Goal: Information Seeking & Learning: Learn about a topic

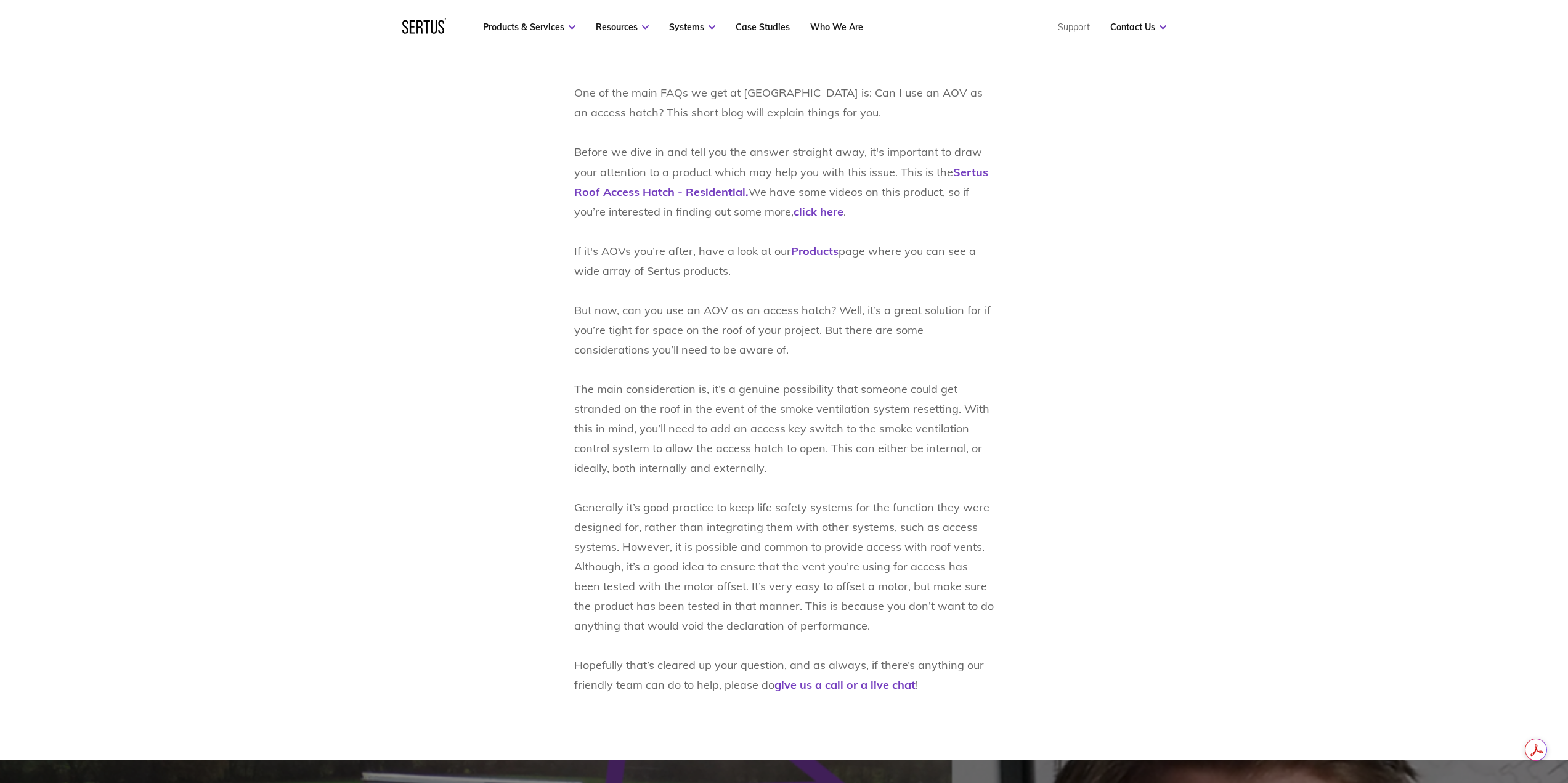
scroll to position [739, 0]
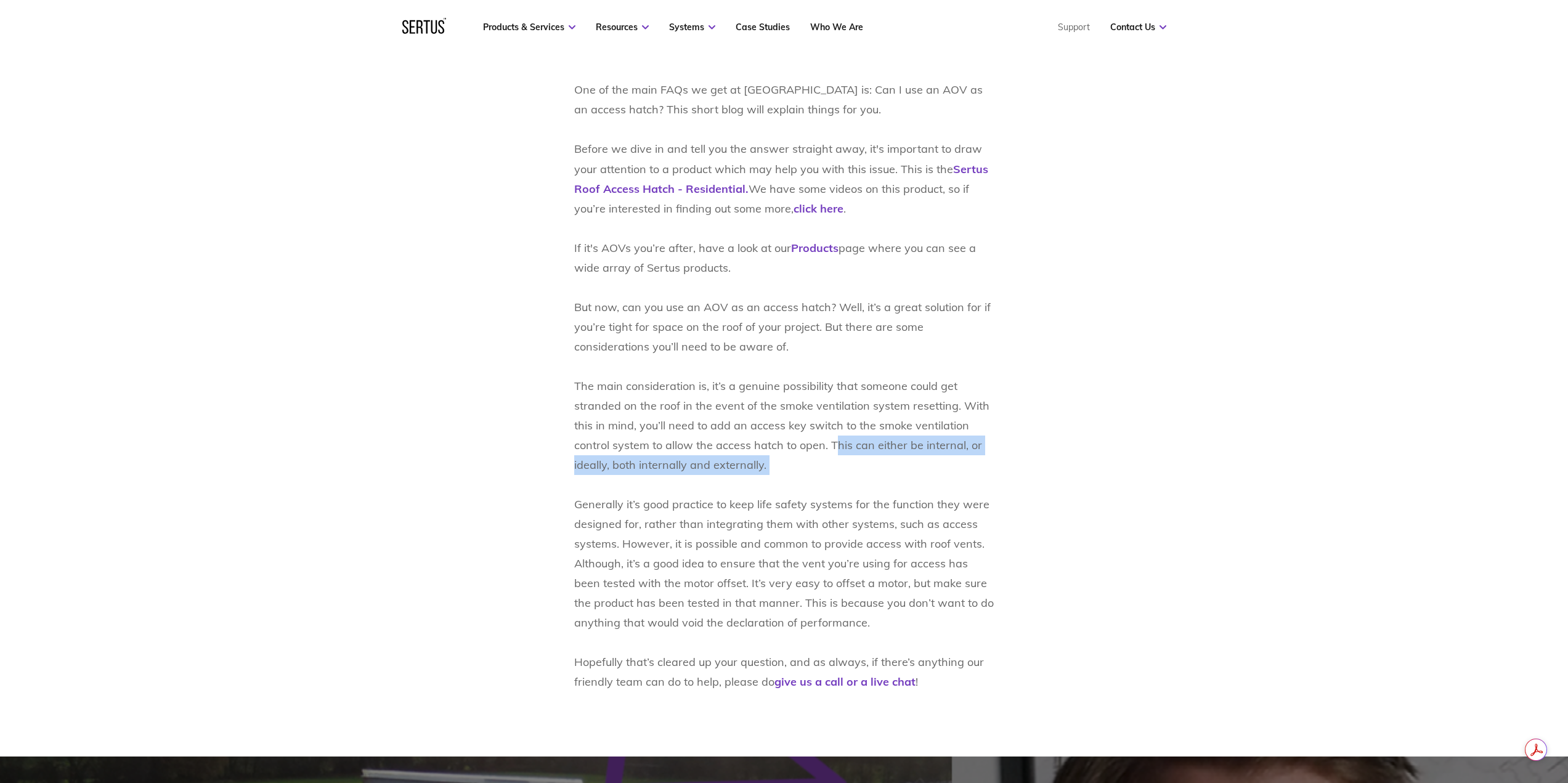
drag, startPoint x: 836, startPoint y: 449, endPoint x: 958, endPoint y: 475, distance: 124.7
click at [958, 475] on p "One of the main FAQs we get at Sertus is: Can I use an AOV as an access hatch? …" at bounding box center [784, 386] width 420 height 612
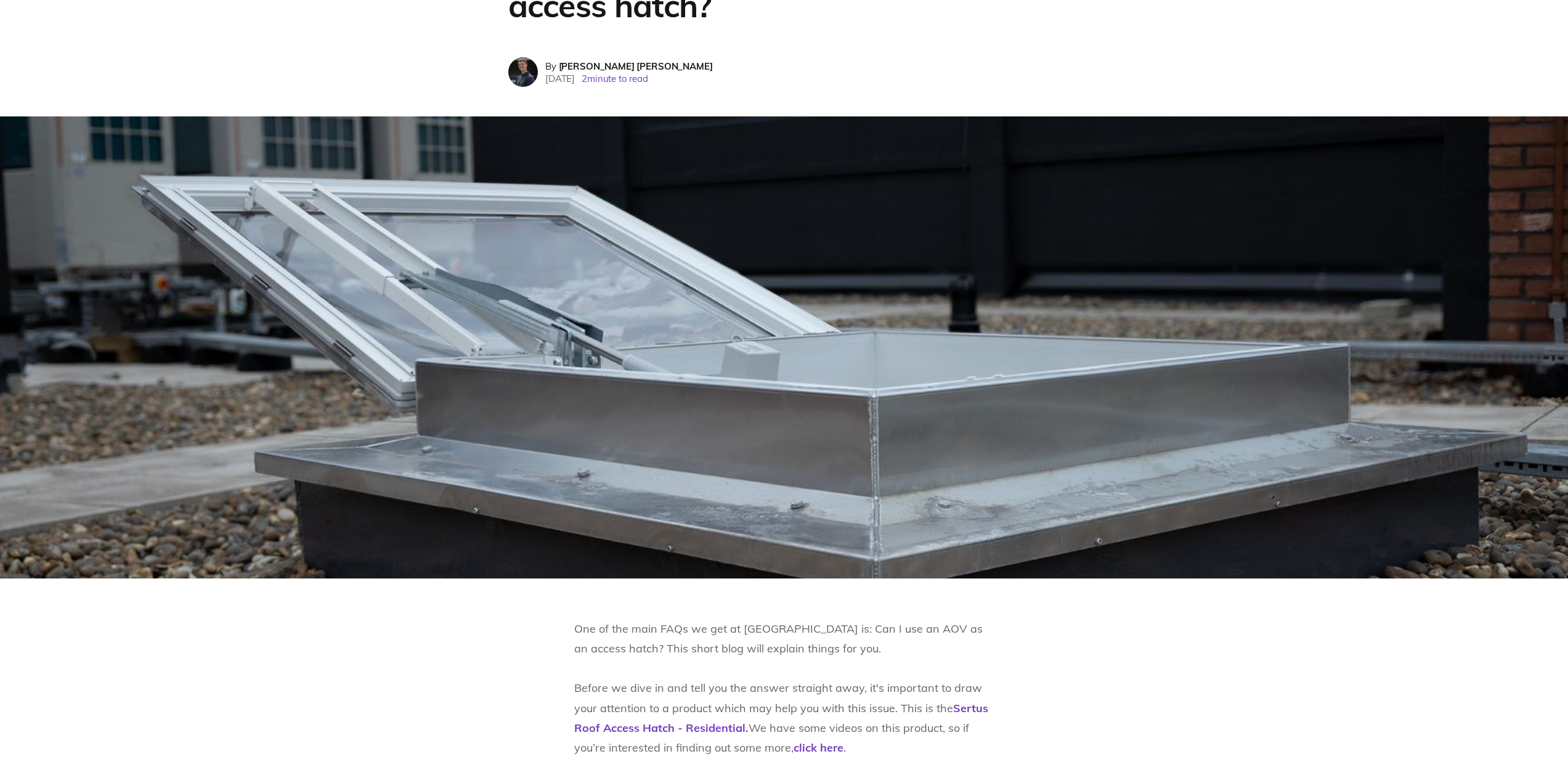
scroll to position [0, 0]
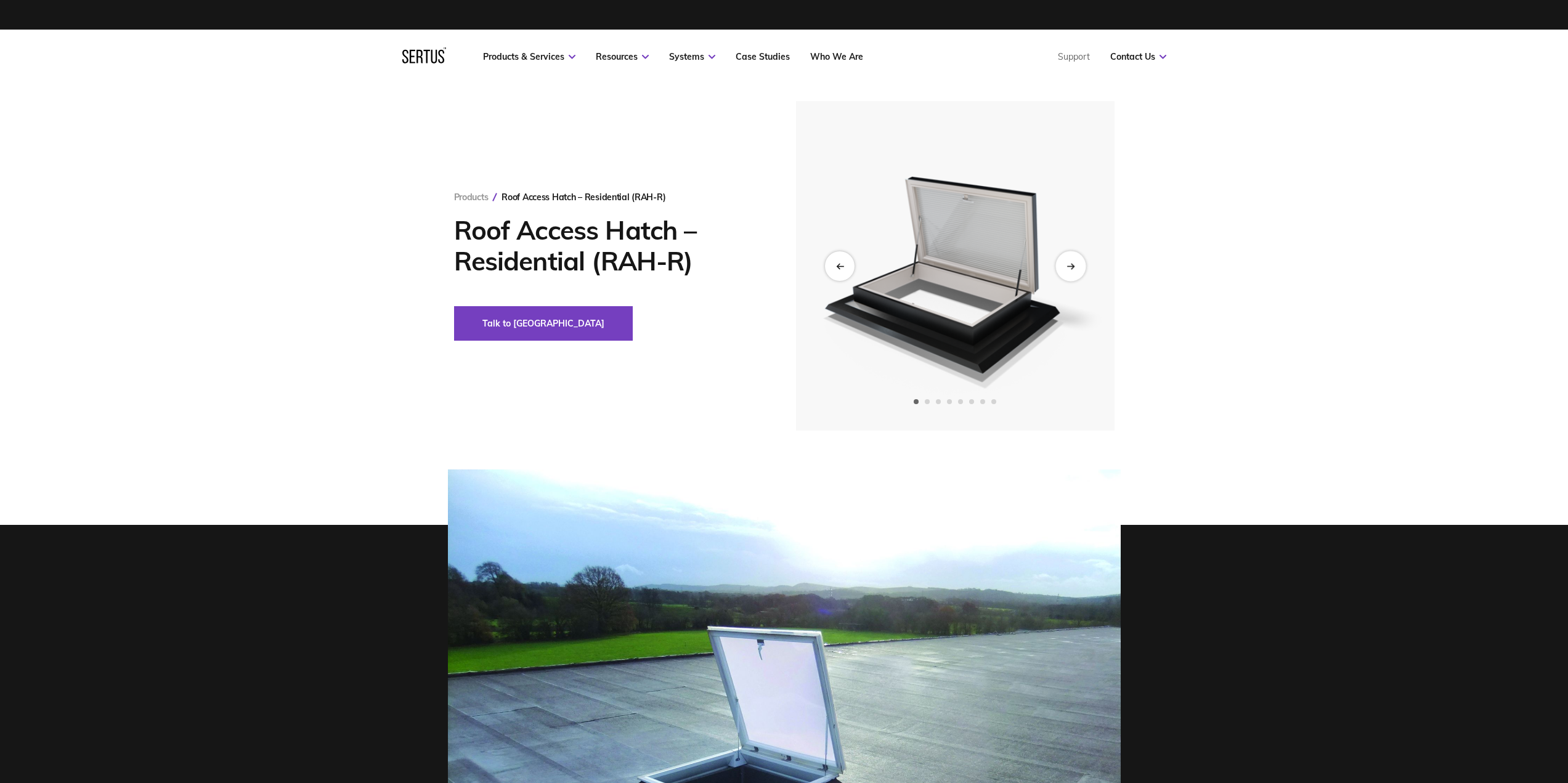
click at [1070, 267] on icon "Next slide" at bounding box center [1070, 265] width 8 height 6
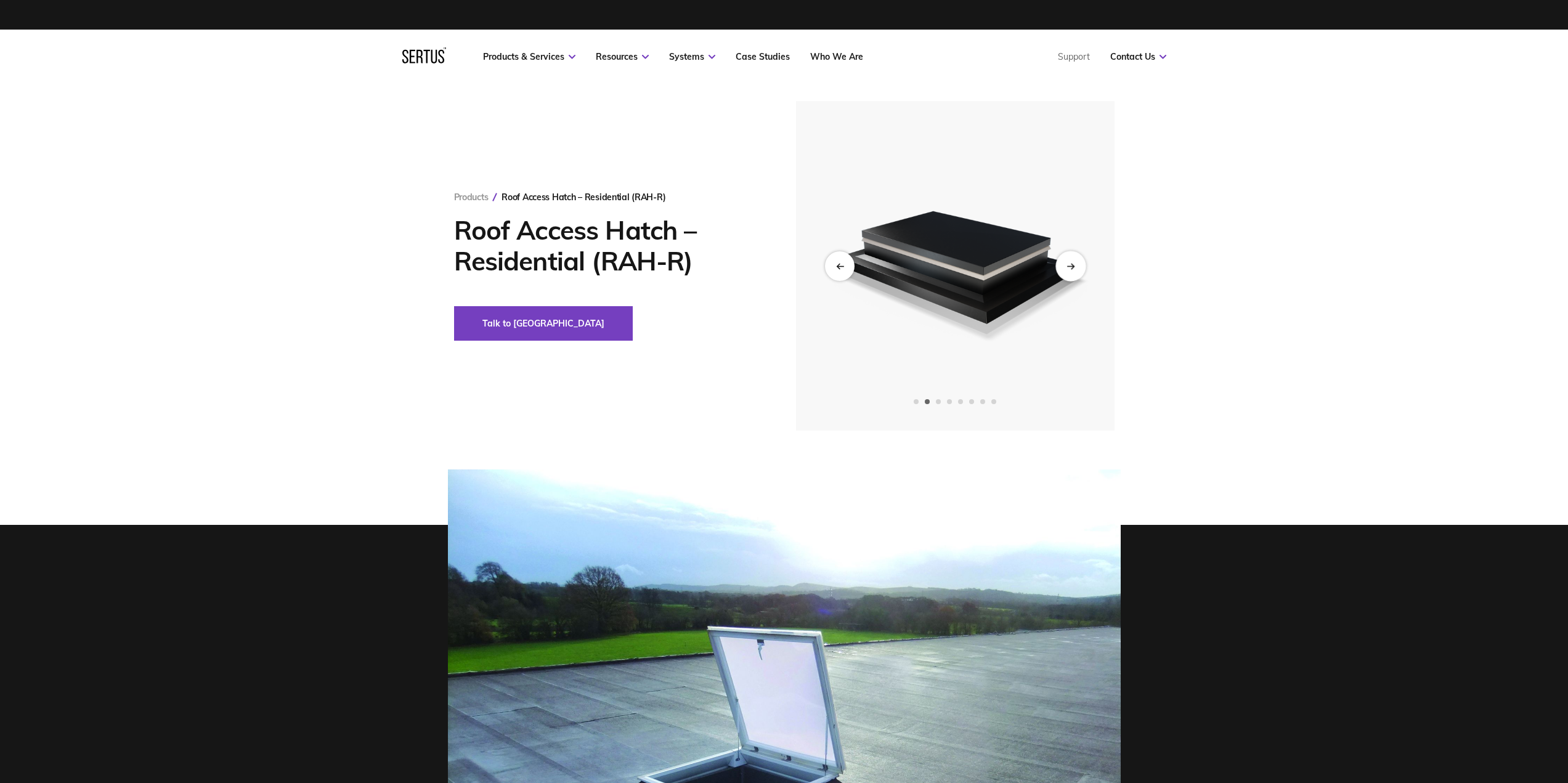
click at [1070, 263] on icon "Next slide" at bounding box center [1070, 265] width 8 height 6
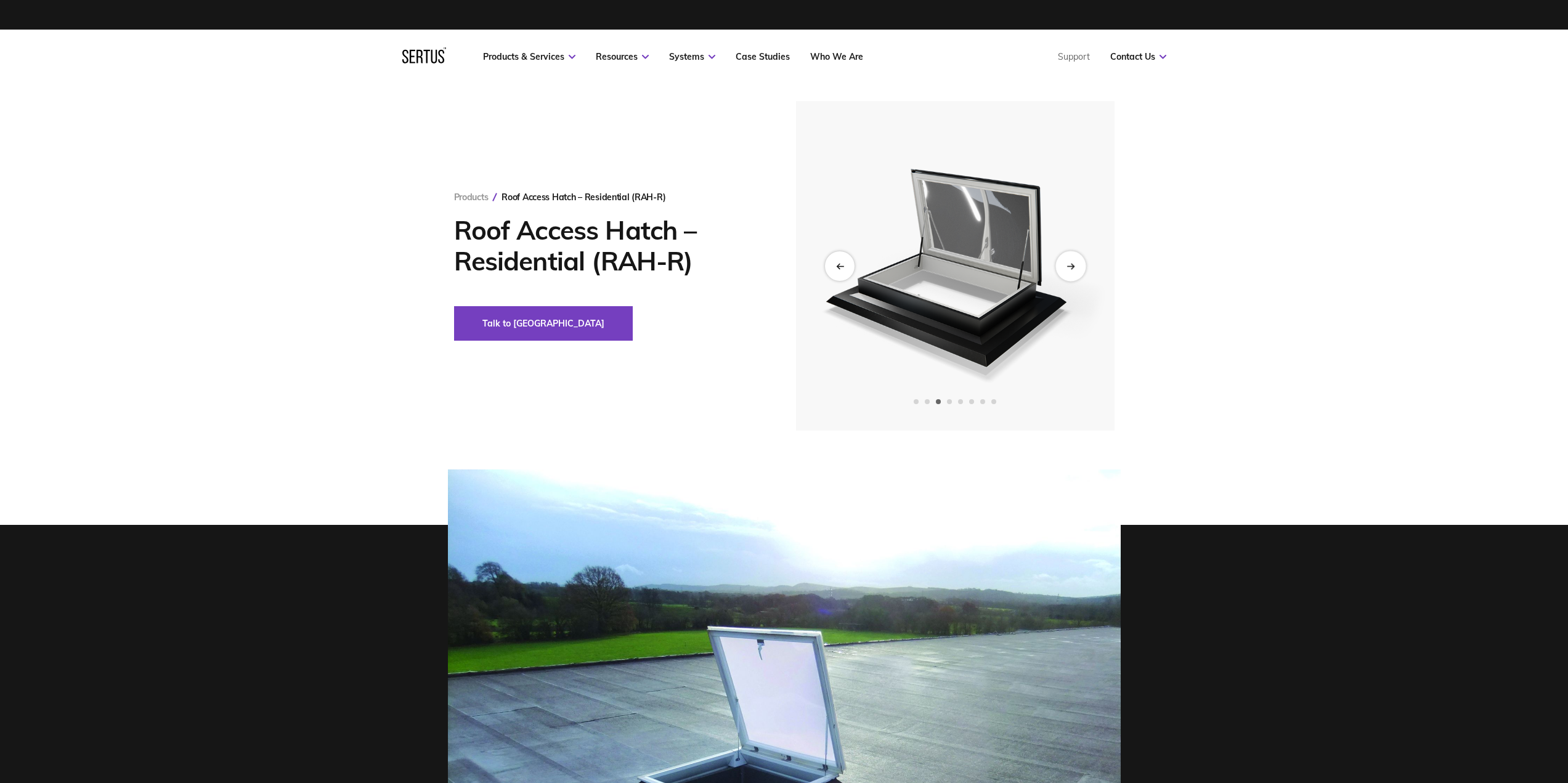
click at [1070, 263] on icon "Next slide" at bounding box center [1070, 265] width 8 height 6
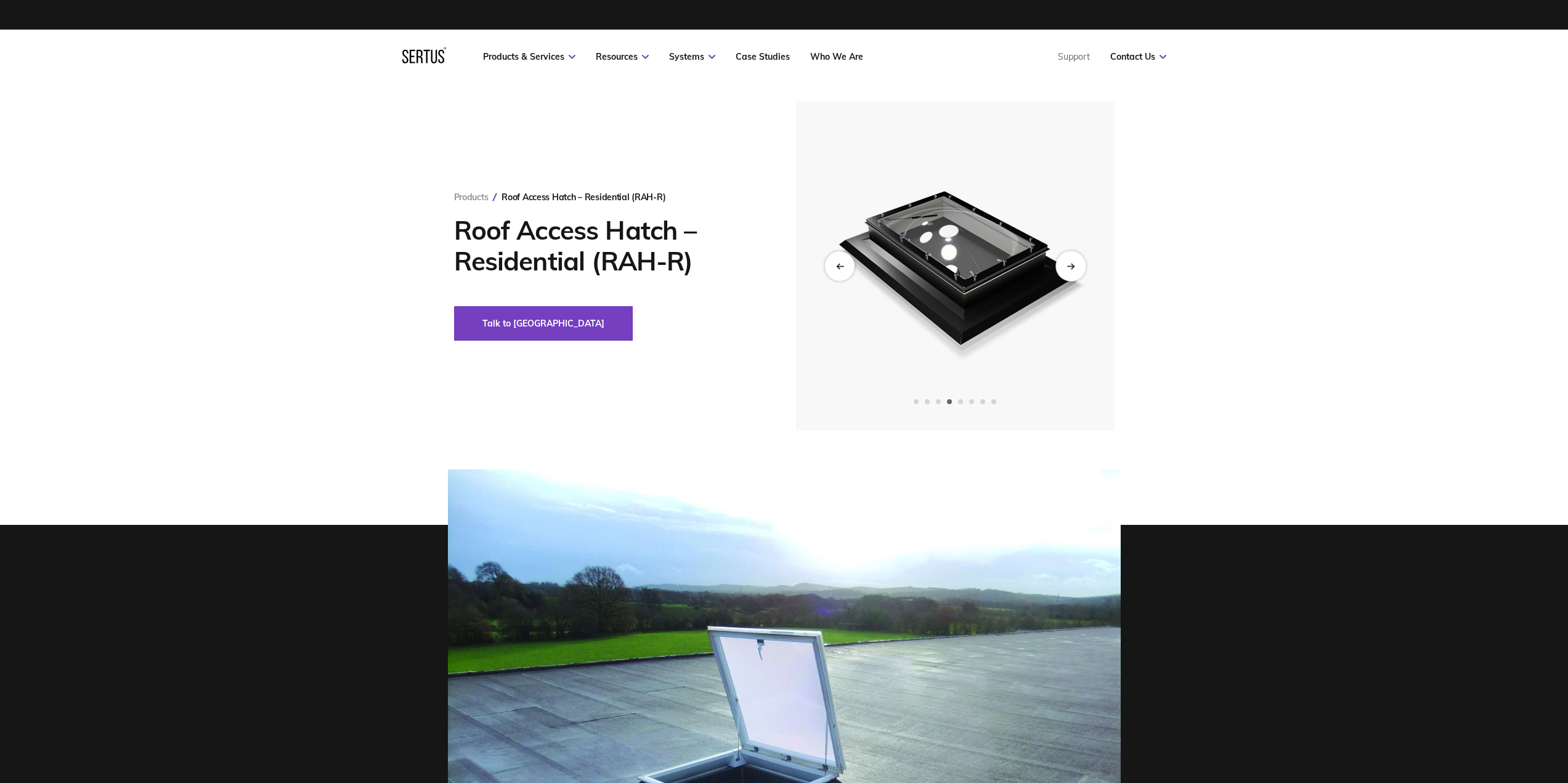
click at [1070, 263] on icon "Next slide" at bounding box center [1070, 265] width 8 height 6
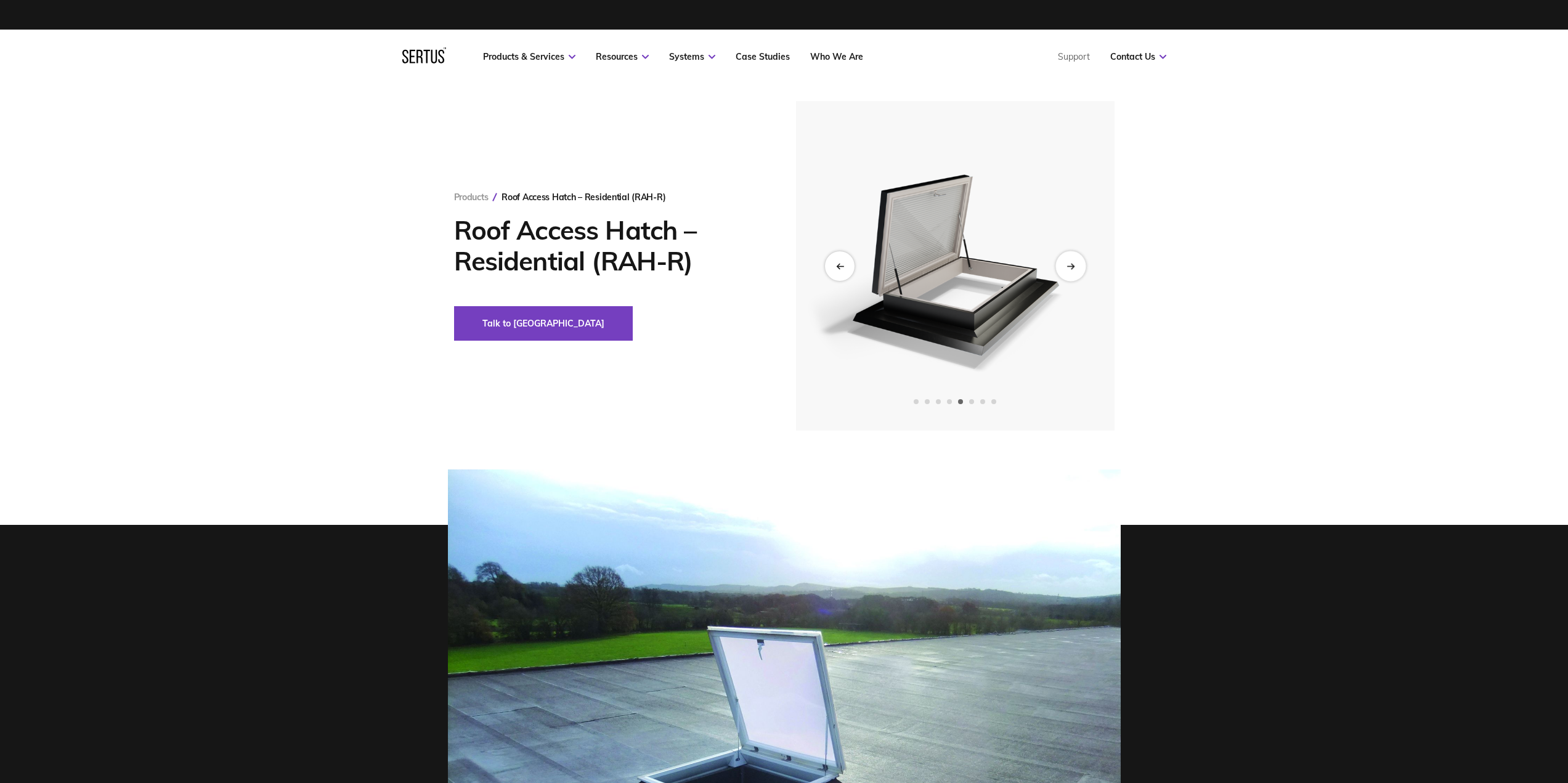
click at [1070, 263] on icon "Next slide" at bounding box center [1070, 265] width 8 height 6
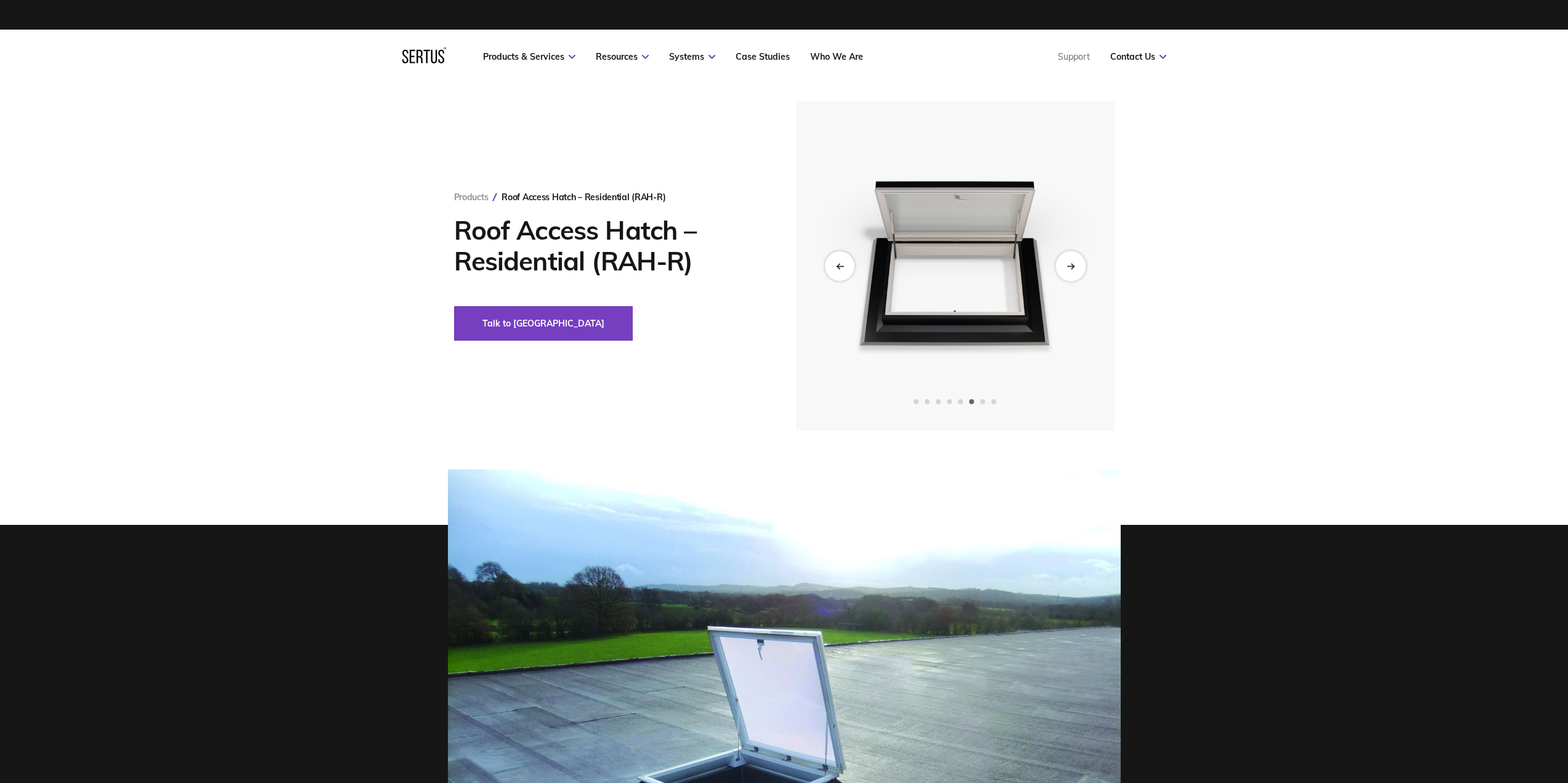
click at [1070, 263] on icon "Next slide" at bounding box center [1070, 265] width 8 height 6
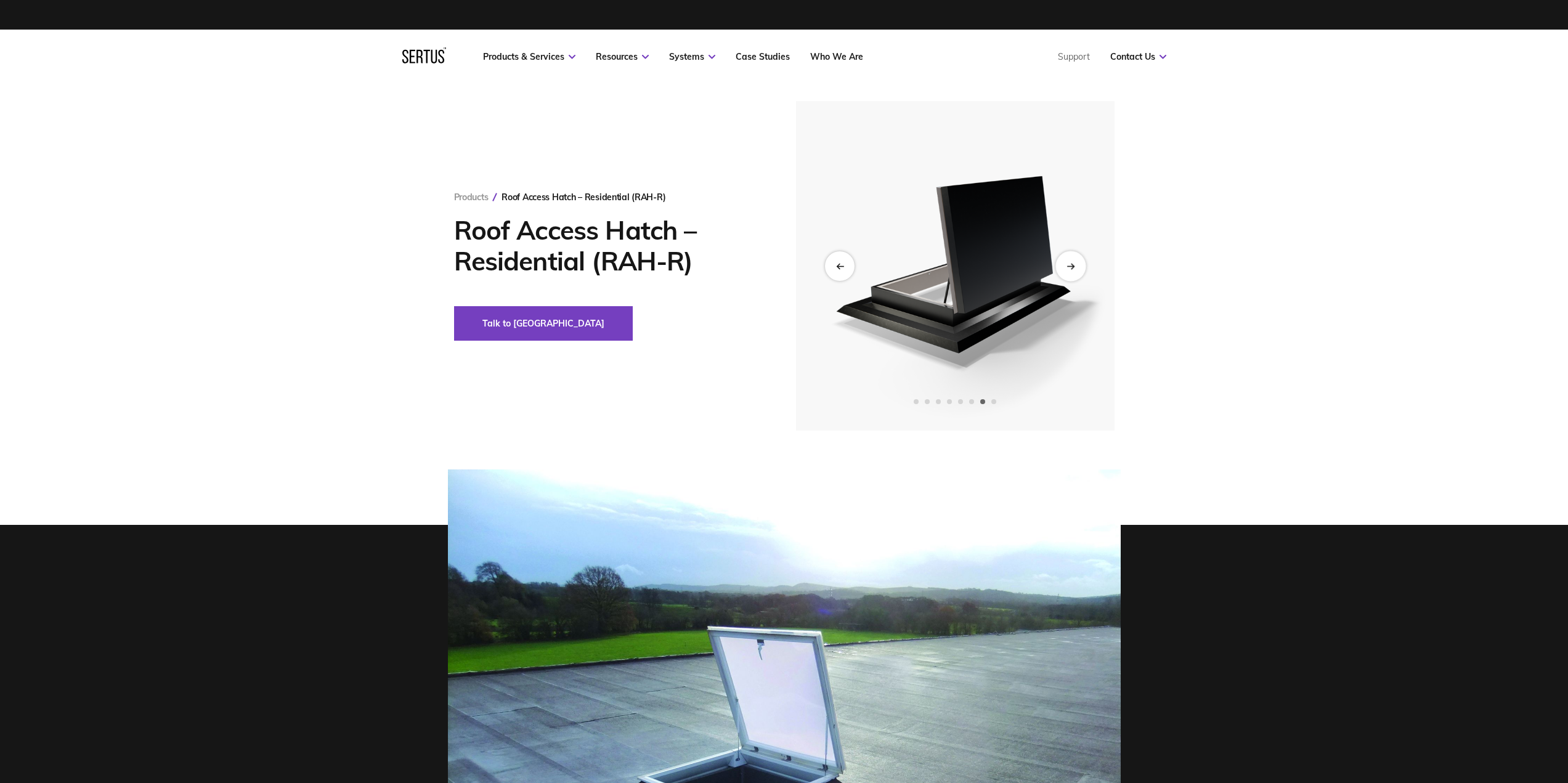
click at [1070, 263] on icon "Next slide" at bounding box center [1070, 265] width 8 height 6
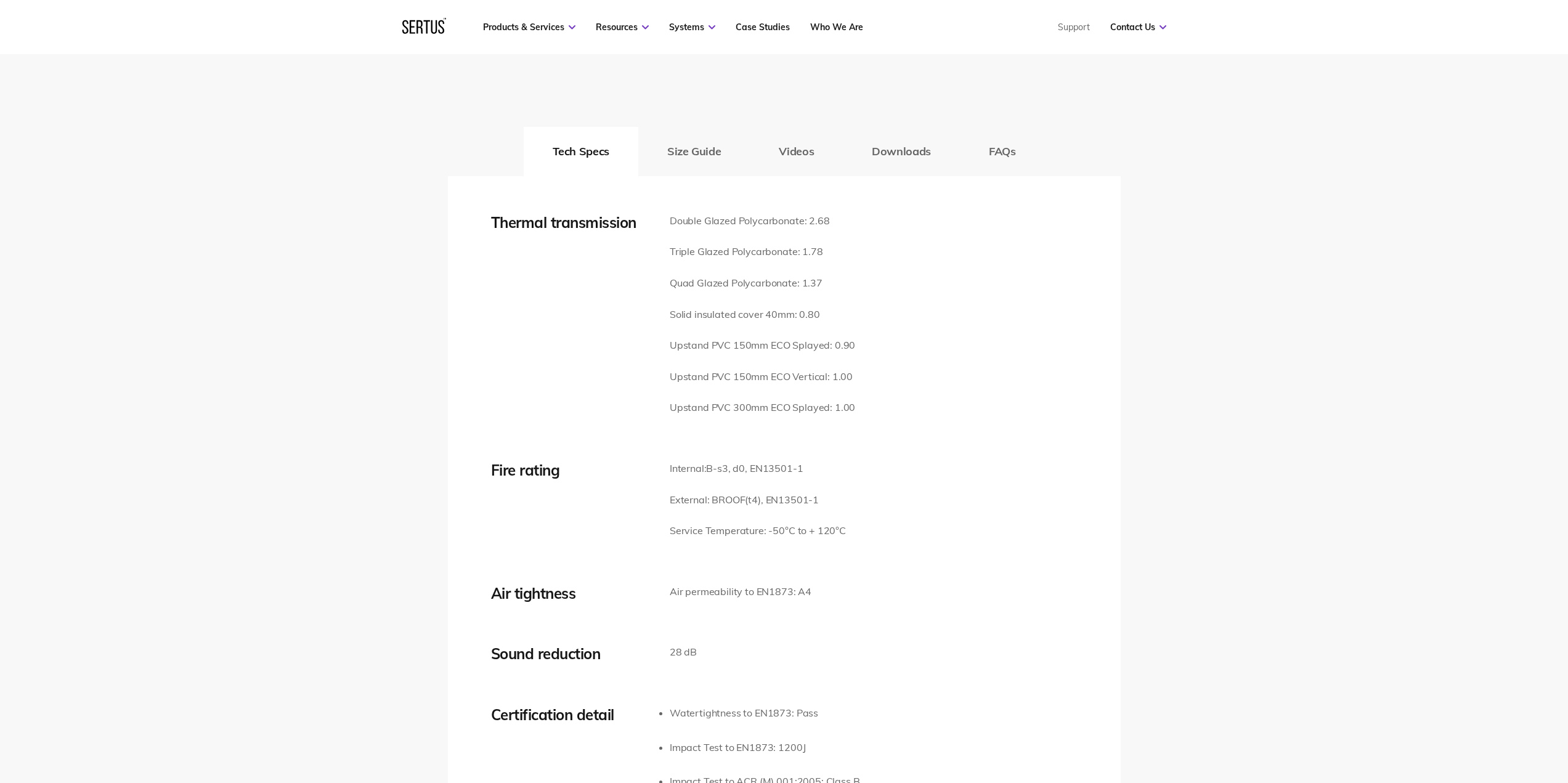
scroll to position [1478, 0]
